Goal: Navigation & Orientation: Find specific page/section

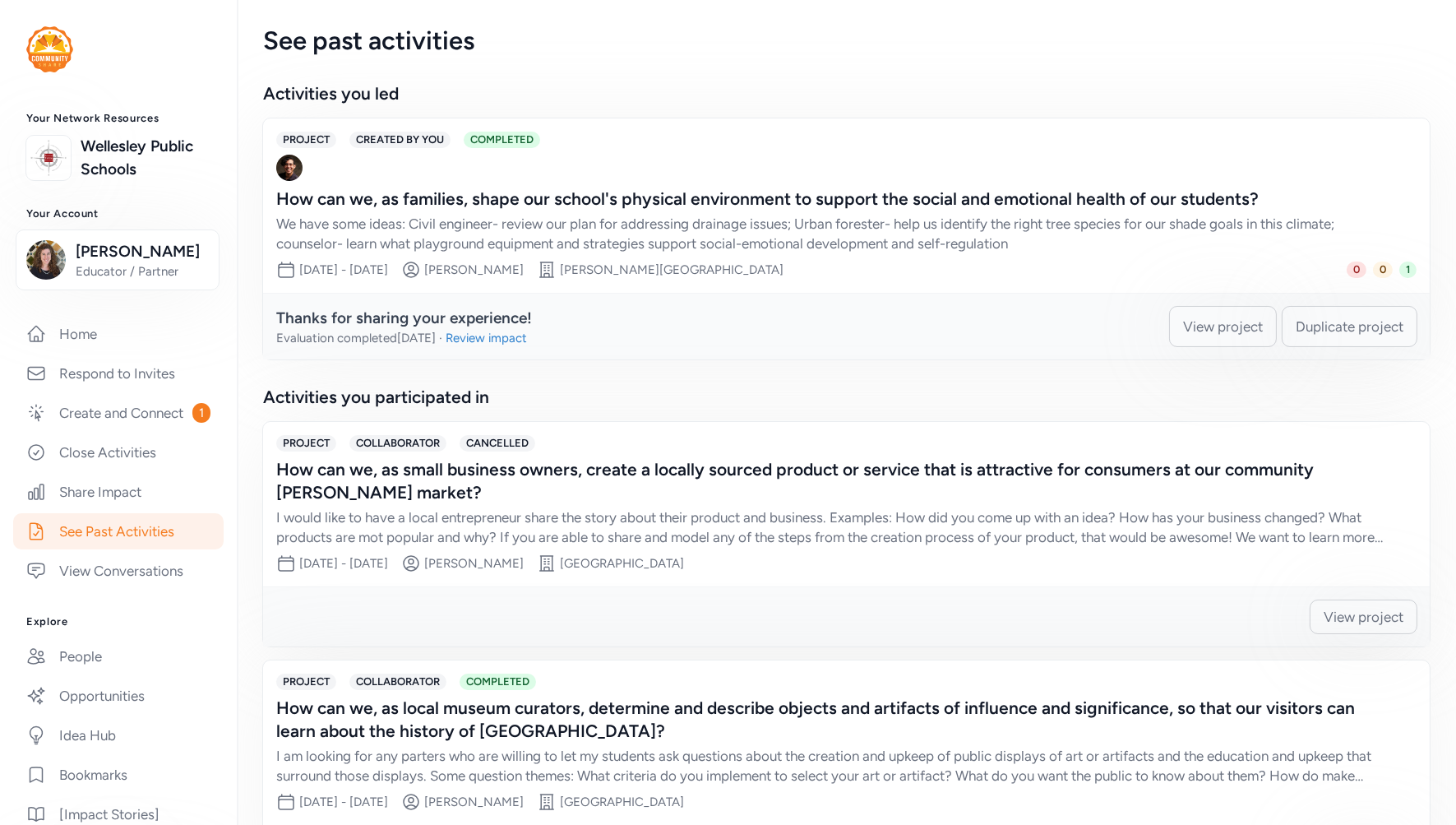
scroll to position [274, 0]
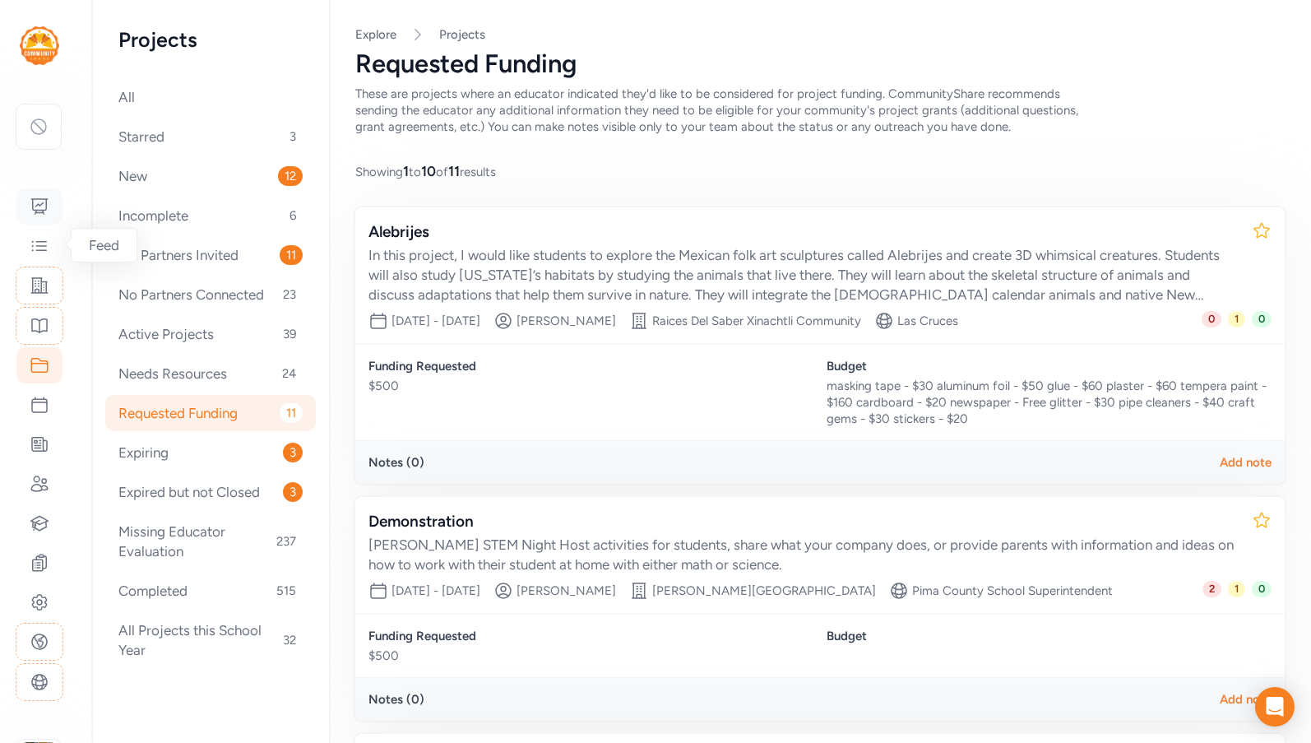
scroll to position [329, 0]
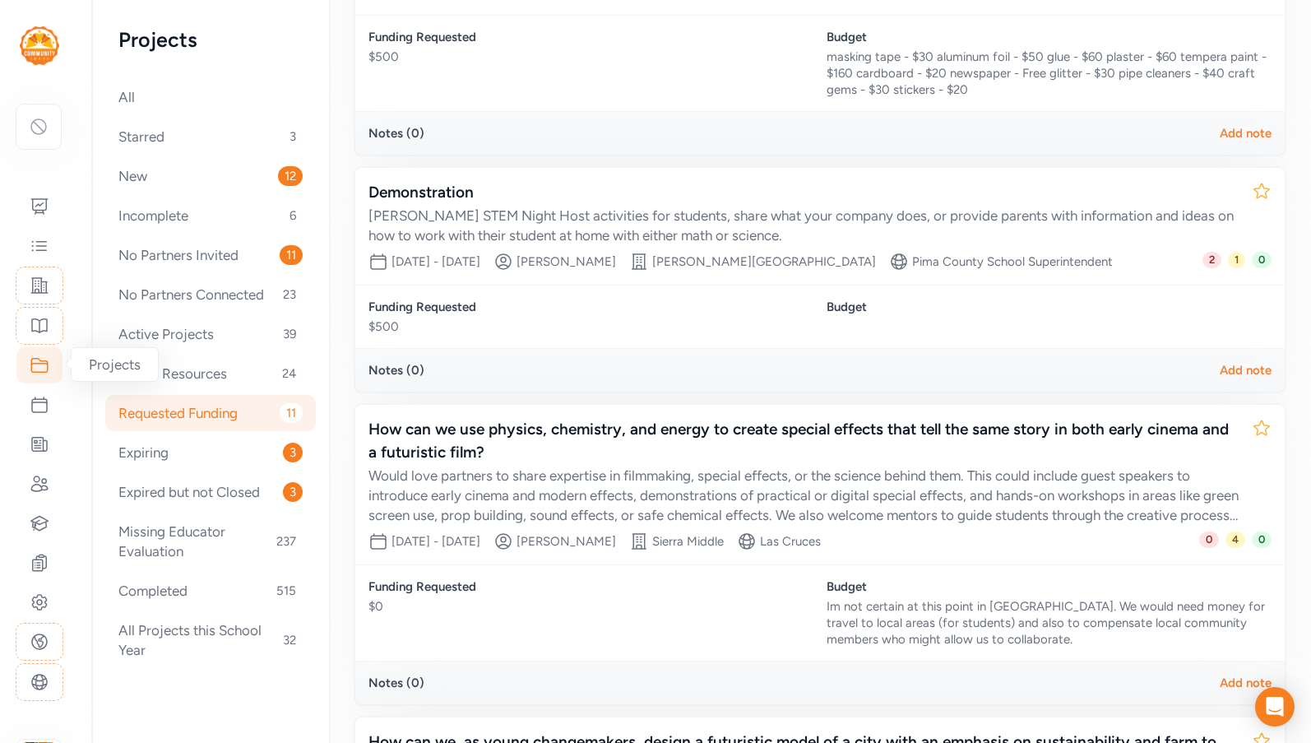
click at [44, 366] on icon at bounding box center [40, 365] width 20 height 20
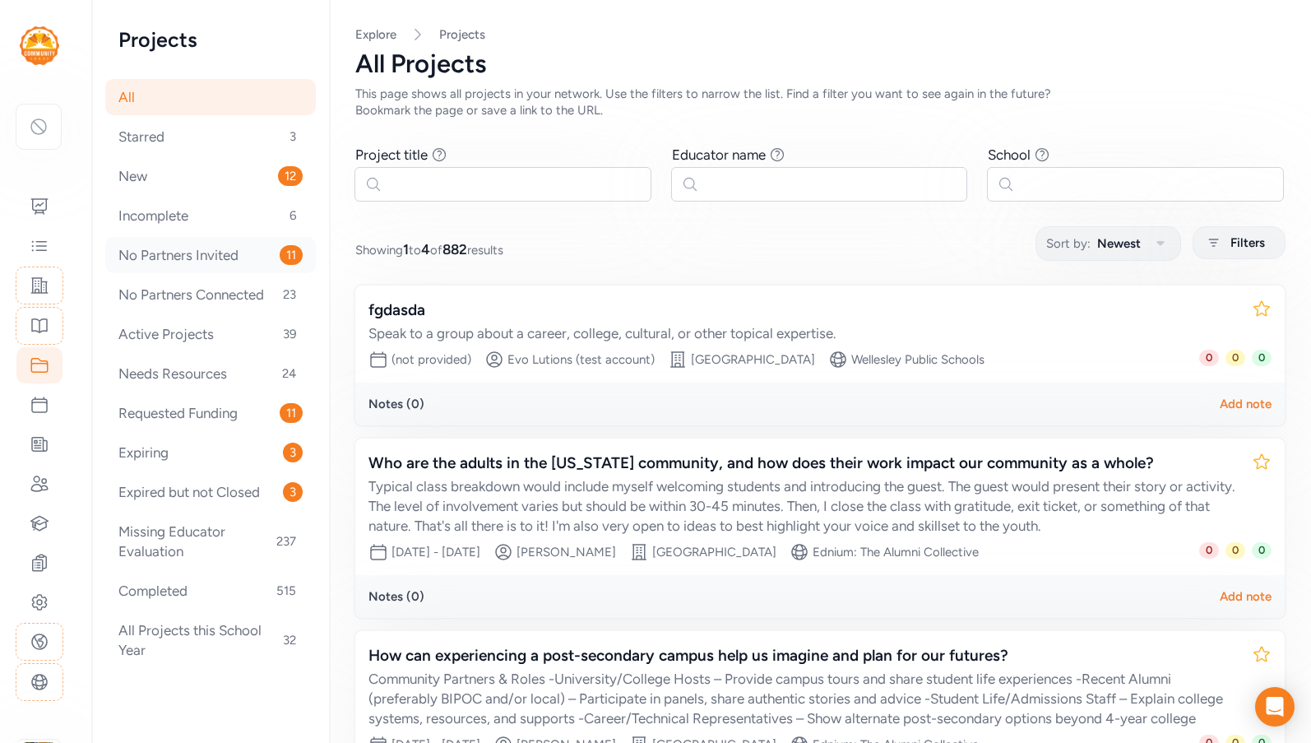
click at [165, 264] on div "No Partners Invited 11" at bounding box center [210, 255] width 211 height 36
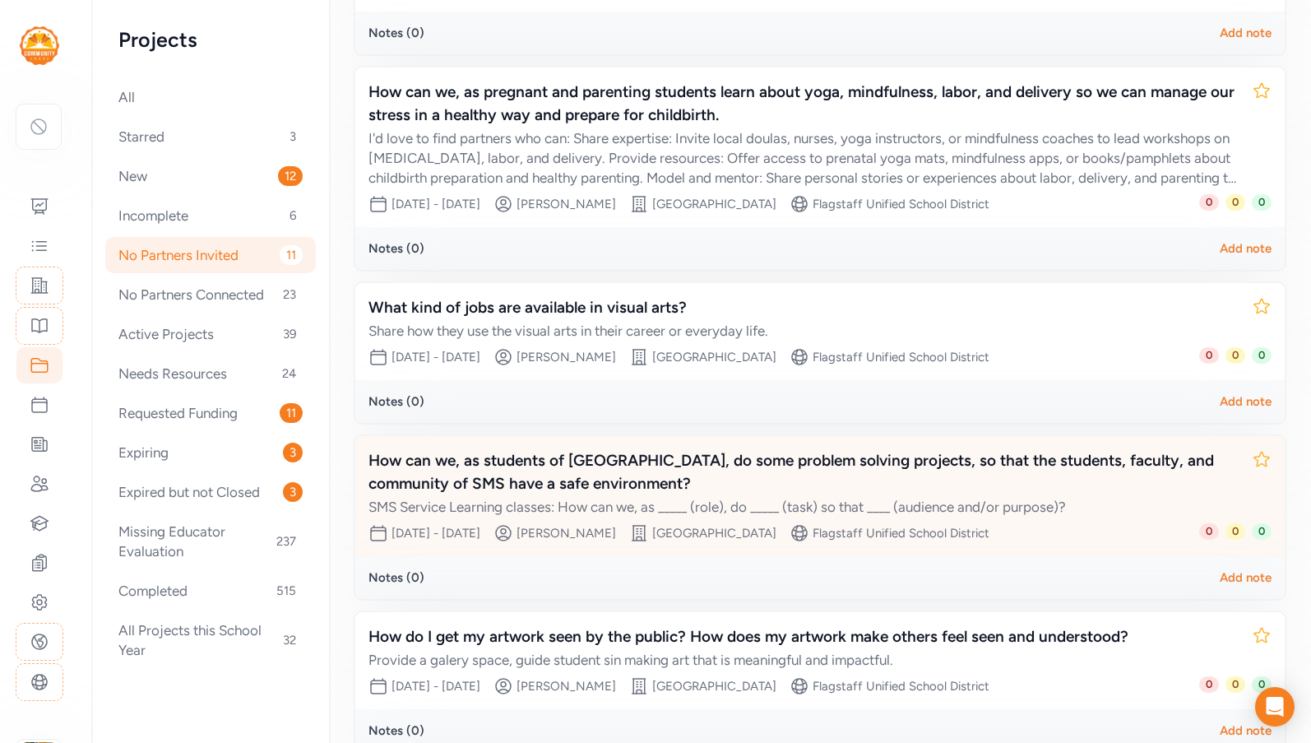
scroll to position [1069, 0]
